Goal: Navigation & Orientation: Find specific page/section

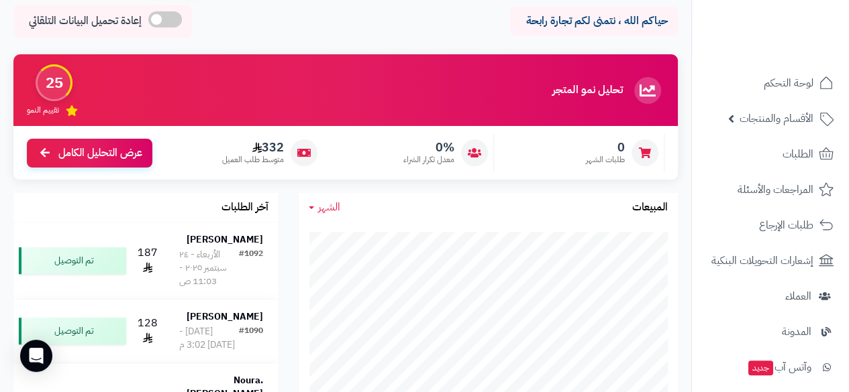
scroll to position [152, 0]
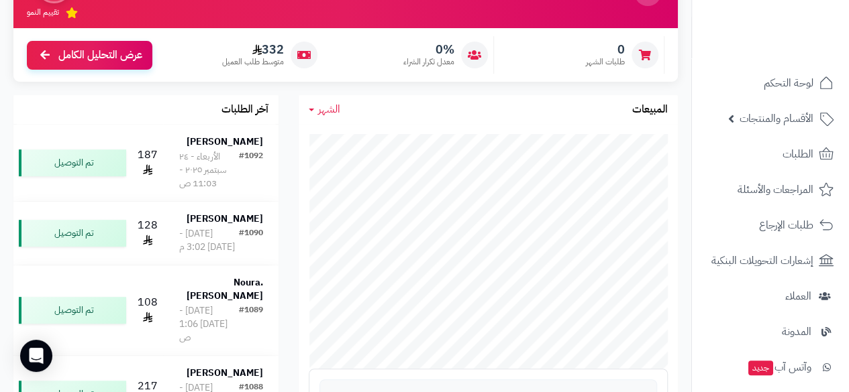
drag, startPoint x: 685, startPoint y: 242, endPoint x: 686, endPoint y: 252, distance: 9.5
click at [686, 252] on div "الشهر اليوم الأسبوع الشهر السنة المبيعات جاري التحميل... إجمالي المبيعات: 0 SAR…" at bounding box center [487, 350] width 399 height 511
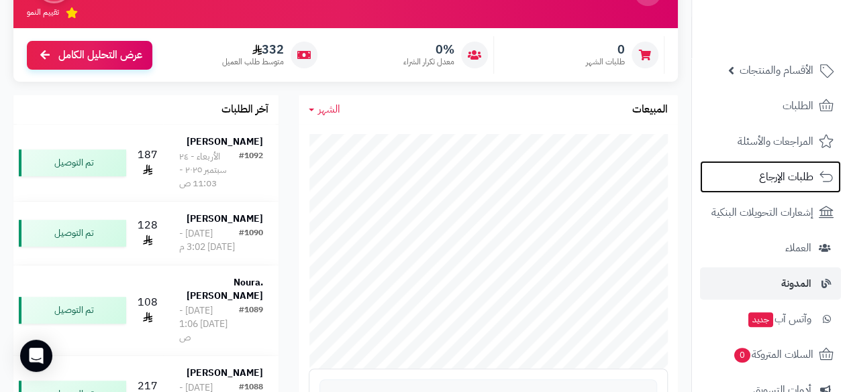
scroll to position [47, 0]
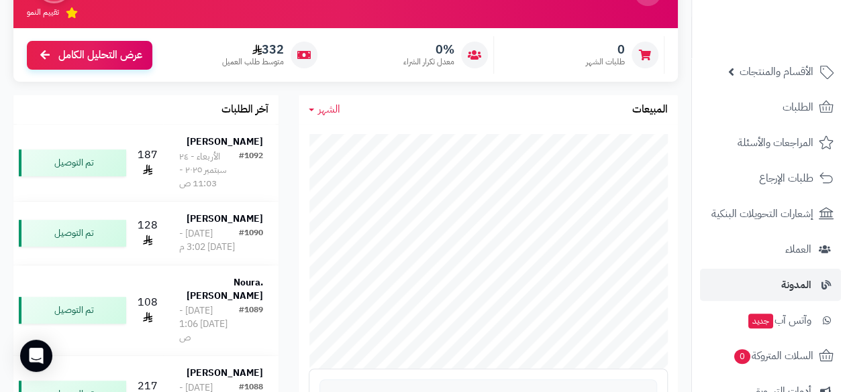
drag, startPoint x: 696, startPoint y: 266, endPoint x: 696, endPoint y: 291, distance: 24.8
click at [696, 291] on ul "لوحة التحكم الأقسام والمنتجات المنتجات مخزون الخيارات الأقسام الماركات مواصفات …" at bounding box center [770, 303] width 157 height 566
click at [696, 282] on li "المدونة" at bounding box center [770, 285] width 157 height 32
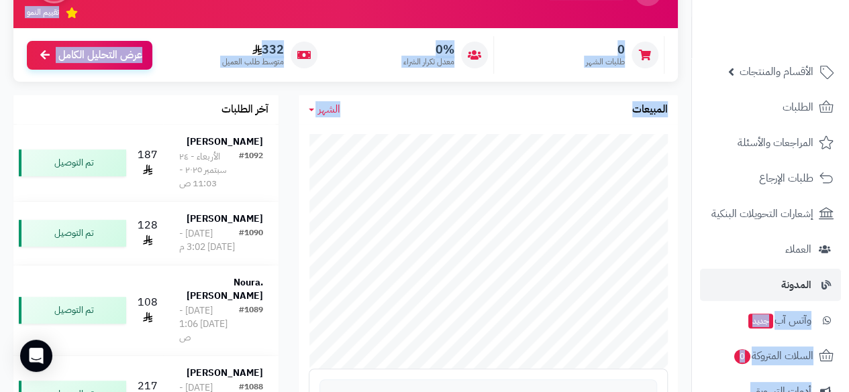
drag, startPoint x: 690, startPoint y: 280, endPoint x: 700, endPoint y: 285, distance: 11.7
click at [667, 241] on div "جاري التحميل... إجمالي المبيعات: 0 SAR عدد الطلبات: 0 | متوسط الطلب: 0 SAR هدف …" at bounding box center [488, 353] width 379 height 459
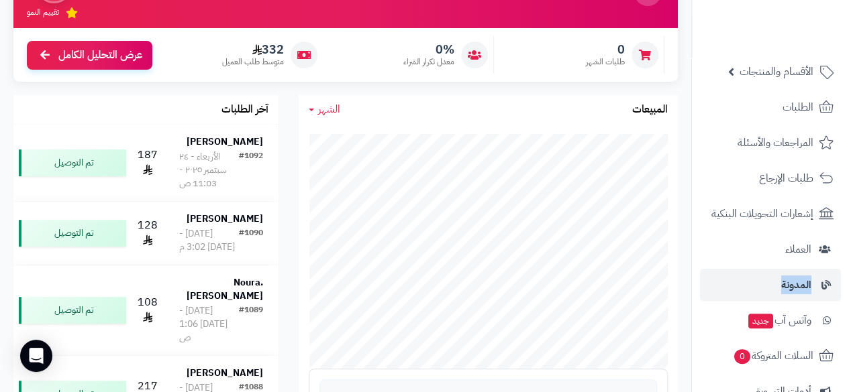
click at [699, 269] on ul "لوحة التحكم الأقسام والمنتجات المنتجات مخزون الخيارات الأقسام الماركات مواصفات …" at bounding box center [770, 303] width 157 height 566
drag, startPoint x: 686, startPoint y: 224, endPoint x: 692, endPoint y: 246, distance: 22.3
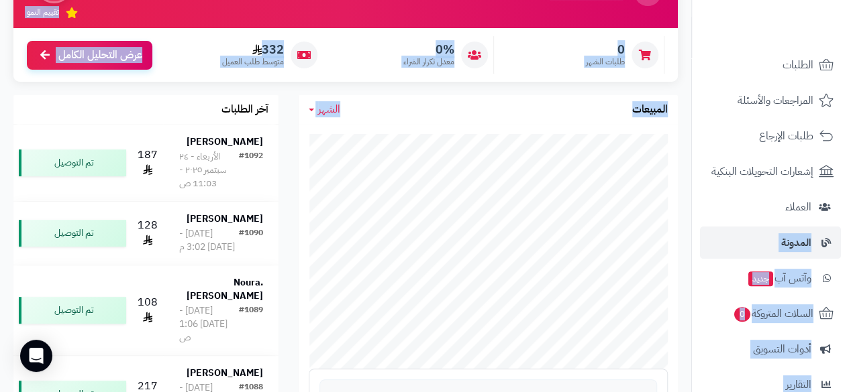
scroll to position [73, 0]
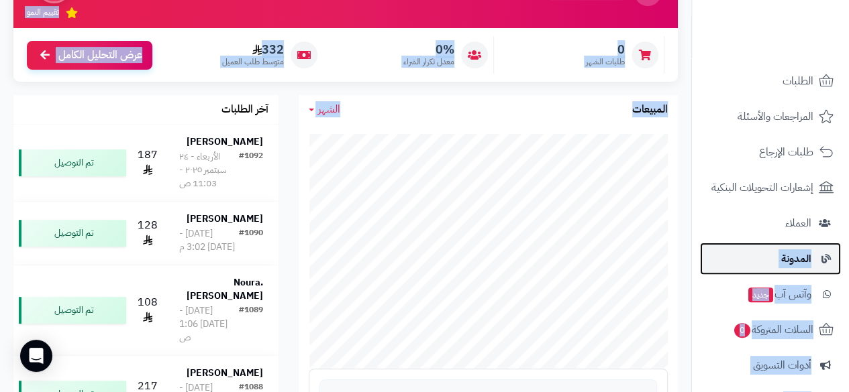
click at [712, 256] on link "المدونة" at bounding box center [770, 259] width 141 height 32
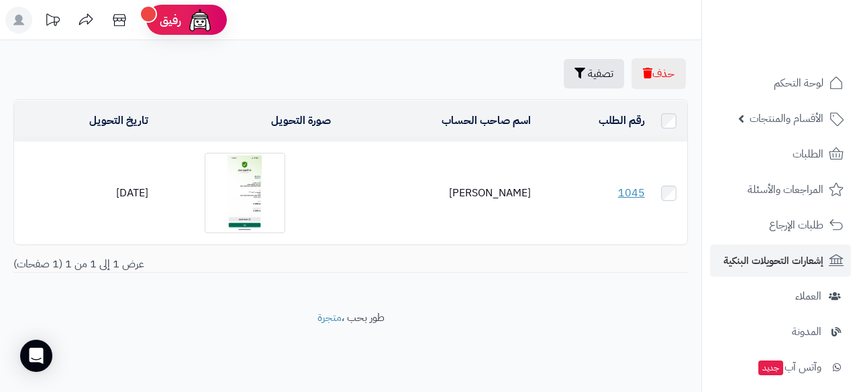
click at [698, 249] on div "تصفية رقم الطلب تصفية رقم الطلب اسم صاحب الحساب صورة التحويل تاريخ التحويل 1045…" at bounding box center [350, 191] width 701 height 184
drag, startPoint x: 710, startPoint y: 242, endPoint x: 710, endPoint y: 250, distance: 8.1
click at [710, 250] on ul "لوحة التحكم الأقسام والمنتجات المنتجات مخزون الخيارات الأقسام الماركات مواصفات …" at bounding box center [780, 350] width 157 height 566
click at [701, 248] on nav "لوحة التحكم الأقسام والمنتجات المنتجات مخزون الخيارات الأقسام الماركات مواصفات …" at bounding box center [780, 213] width 158 height 392
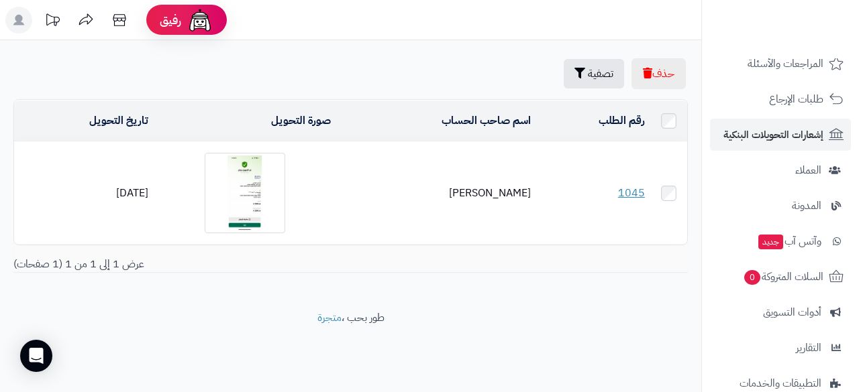
scroll to position [131, 0]
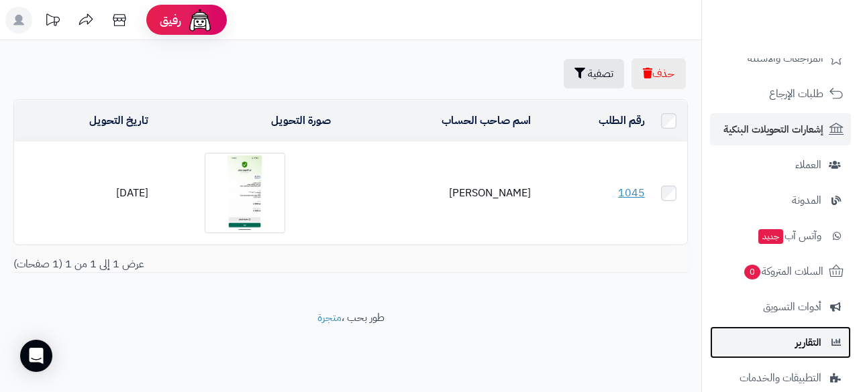
click at [764, 340] on link "التقارير" at bounding box center [780, 343] width 141 height 32
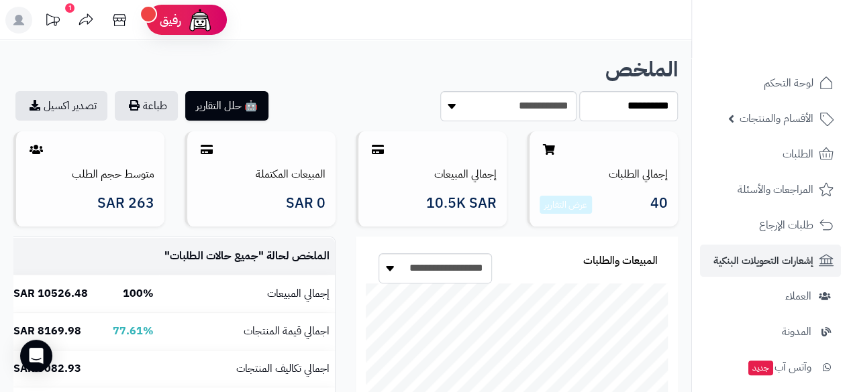
drag, startPoint x: 688, startPoint y: 254, endPoint x: 697, endPoint y: 250, distance: 9.3
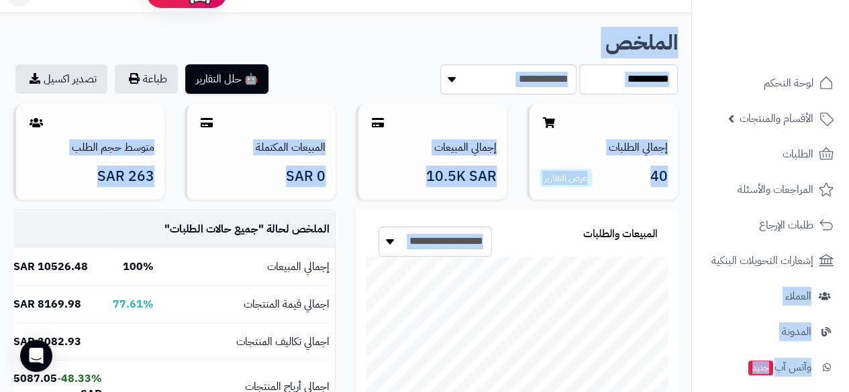
scroll to position [107, 0]
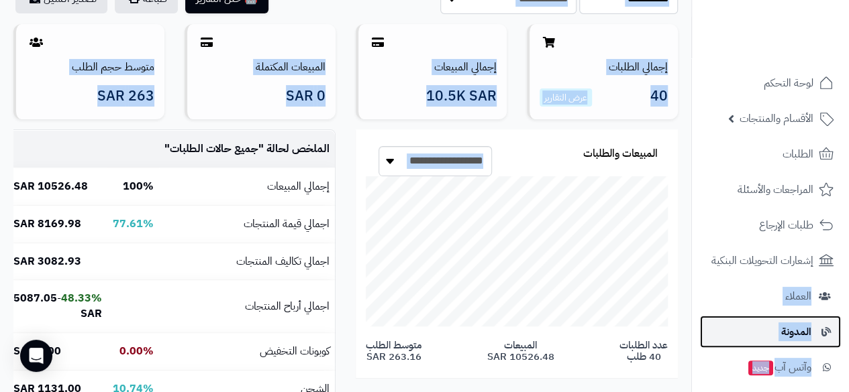
click at [769, 334] on link "المدونة" at bounding box center [770, 332] width 141 height 32
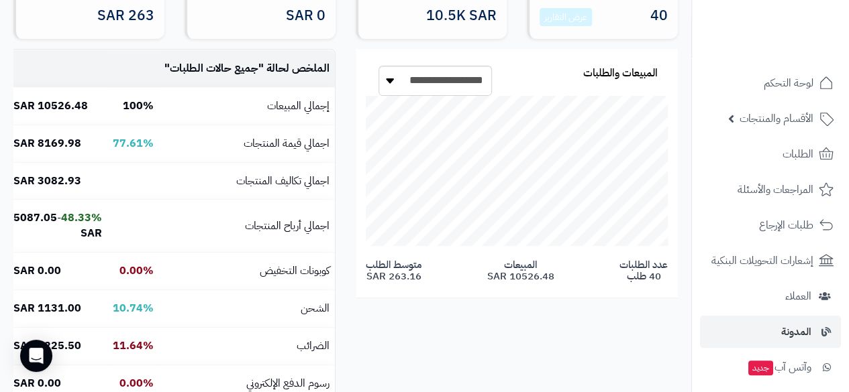
scroll to position [197, 0]
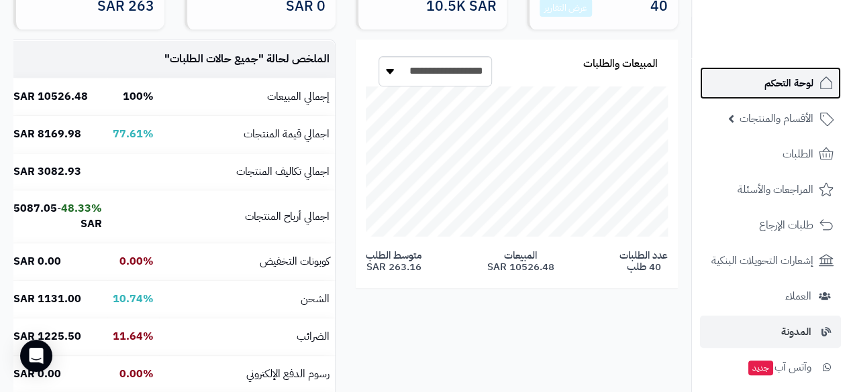
click at [804, 76] on span "لوحة التحكم" at bounding box center [788, 83] width 49 height 19
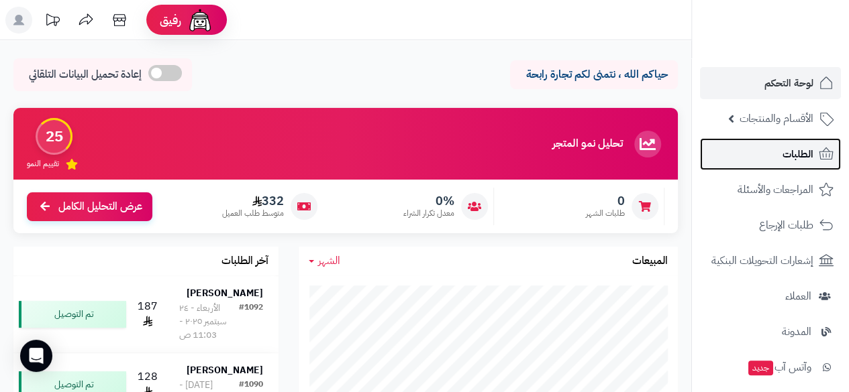
click at [809, 149] on span "الطلبات" at bounding box center [797, 154] width 31 height 19
